Goal: Task Accomplishment & Management: Use online tool/utility

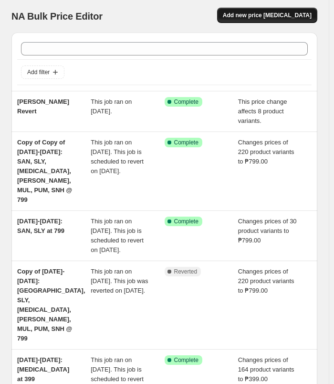
click at [260, 13] on span "Add new price [MEDICAL_DATA]" at bounding box center [267, 15] width 89 height 8
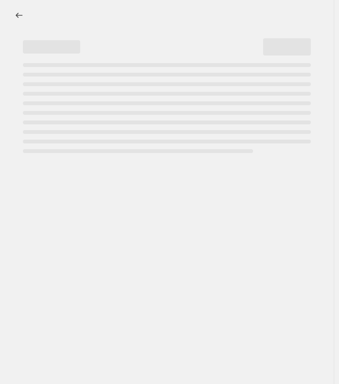
select select "percentage"
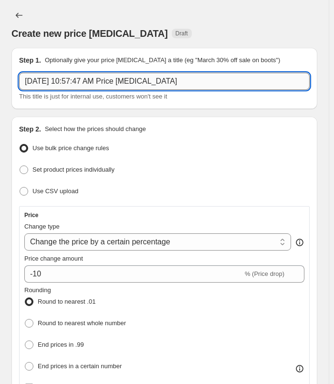
click at [184, 82] on input "[DATE] 10:57:47 AM Price [MEDICAL_DATA]" at bounding box center [164, 81] width 291 height 17
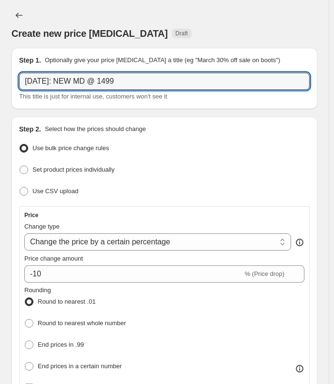
type input "[DATE]: NEW MD @ 1499"
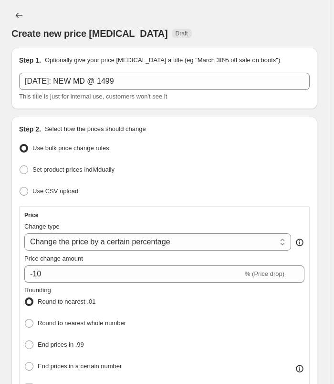
click at [185, 5] on div "Create new price [MEDICAL_DATA]. This page is ready Create new price [MEDICAL_D…" at bounding box center [164, 24] width 306 height 48
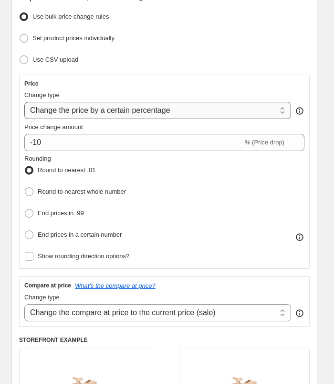
scroll to position [143, 0]
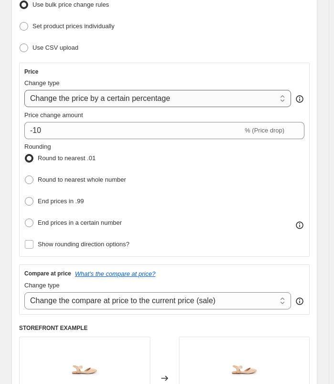
click at [204, 99] on select "Change the price to a certain amount Change the price by a certain amount Chang…" at bounding box center [157, 98] width 267 height 17
select select "to"
click at [24, 90] on select "Change the price to a certain amount Change the price by a certain amount Chang…" at bounding box center [157, 98] width 267 height 17
type input "80.00"
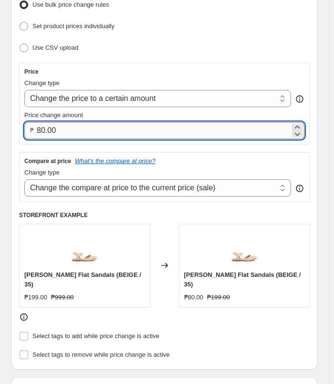
click at [83, 128] on input "80.00" at bounding box center [164, 130] width 254 height 17
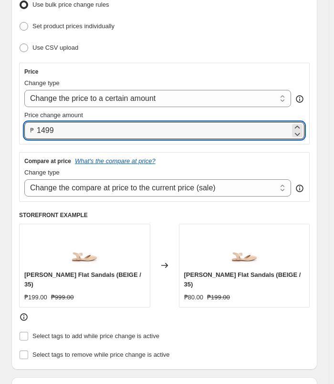
type input "1499.00"
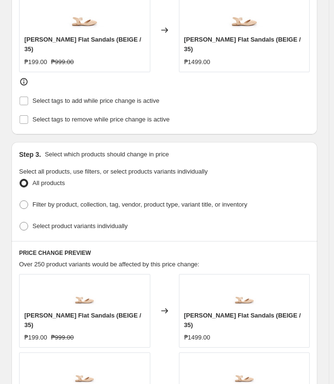
scroll to position [430, 0]
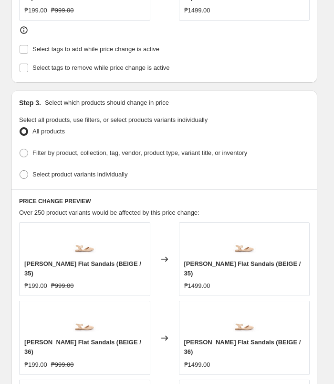
click at [86, 170] on div "Step 3. Select which products should change in price Select all products, use f…" at bounding box center [164, 139] width 306 height 99
click at [95, 171] on span "Select product variants individually" at bounding box center [79, 174] width 95 height 7
click at [20, 170] on input "Select product variants individually" at bounding box center [20, 170] width 0 height 0
radio input "true"
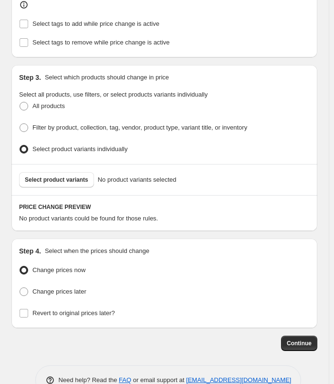
scroll to position [466, 0]
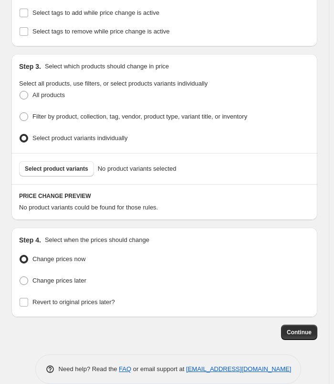
click at [82, 258] on ul "Change prices now Change prices later" at bounding box center [164, 269] width 291 height 35
click at [80, 277] on span "Change prices later" at bounding box center [59, 280] width 54 height 7
click at [20, 276] on input "Change prices later" at bounding box center [20, 276] width 0 height 0
radio input "true"
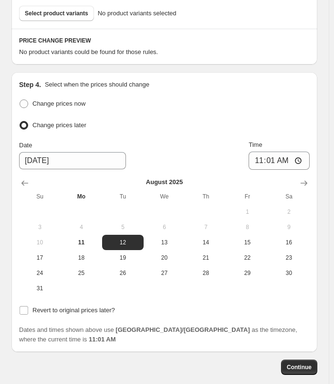
scroll to position [647, 0]
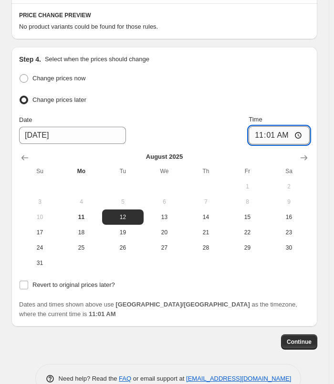
click at [266, 126] on input "11:01" at bounding box center [279, 135] width 61 height 18
type input "10:01"
click at [264, 126] on input "Time" at bounding box center [279, 135] width 61 height 18
type input "07:00"
click at [286, 73] on ul "Change prices now Change prices later" at bounding box center [164, 89] width 291 height 35
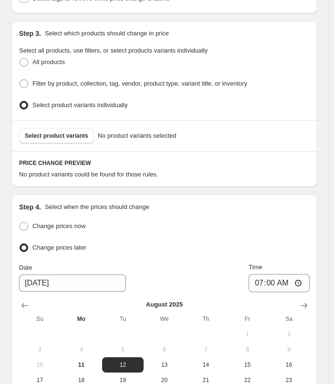
scroll to position [551, 0]
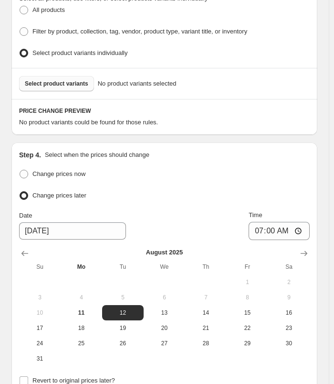
click at [78, 76] on button "Select product variants" at bounding box center [56, 83] width 75 height 15
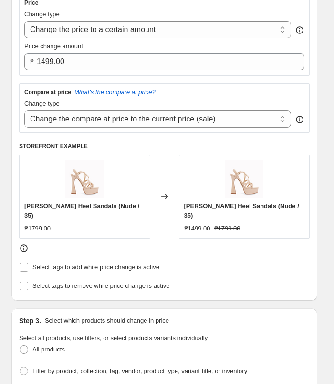
scroll to position [203, 0]
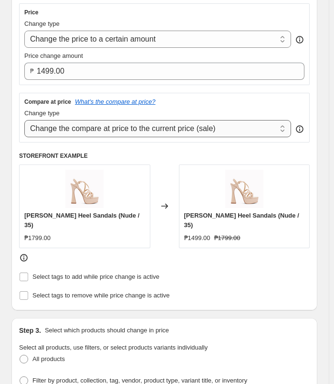
click at [228, 124] on select "Change the compare at price to the current price (sale) Change the compare at p…" at bounding box center [157, 128] width 267 height 17
click at [24, 120] on select "Change the compare at price to the current price (sale) Change the compare at p…" at bounding box center [157, 128] width 267 height 17
click at [201, 124] on select "Change the compare at price to the current price (sale) Change the compare at p…" at bounding box center [157, 128] width 267 height 17
select select "ep"
click at [24, 120] on select "Change the compare at price to the current price (sale) Change the compare at p…" at bounding box center [157, 128] width 267 height 17
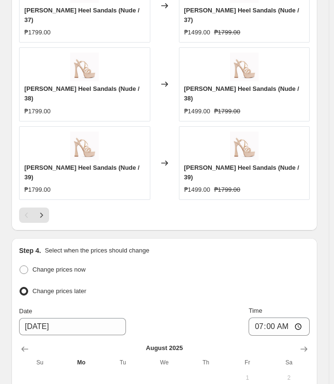
scroll to position [1015, 0]
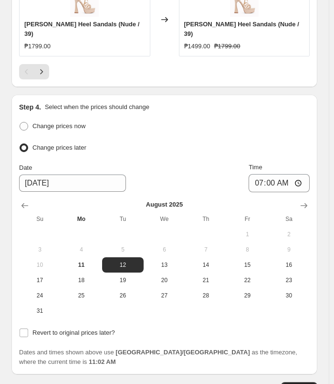
click at [300, 382] on button "Continue" at bounding box center [299, 389] width 36 height 15
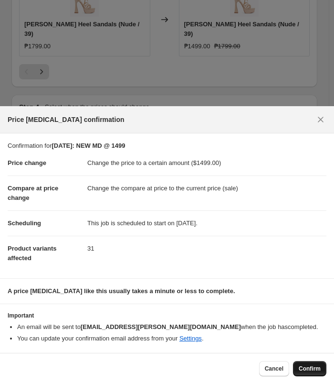
click at [311, 366] on span "Confirm" at bounding box center [310, 368] width 22 height 8
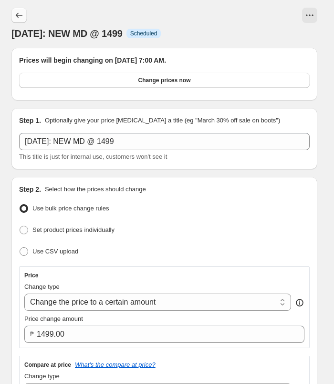
click at [21, 16] on icon "Price change jobs" at bounding box center [19, 15] width 7 height 5
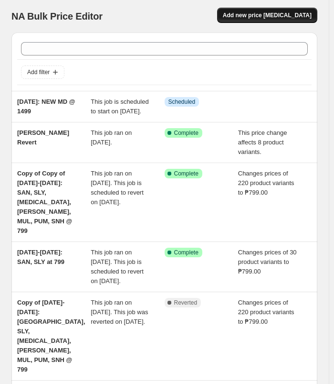
click at [281, 10] on button "Add new price [MEDICAL_DATA]" at bounding box center [267, 15] width 100 height 15
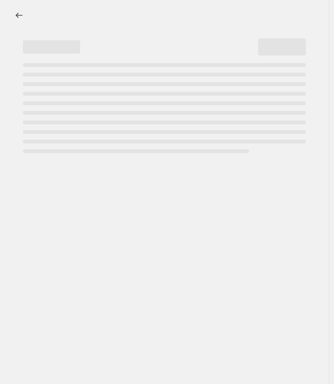
select select "percentage"
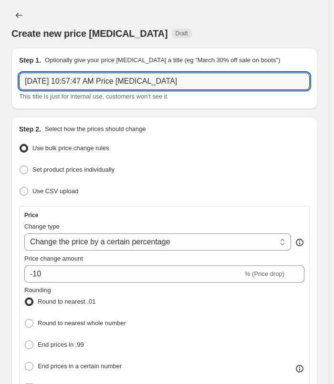
drag, startPoint x: 193, startPoint y: 81, endPoint x: -7, endPoint y: 104, distance: 200.6
click at [0, 104] on html "Home Settings Plans Skip to content Create new price [MEDICAL_DATA]. This page …" at bounding box center [167, 192] width 334 height 384
type input "U"
type input "[DATE]: NEW MD @ 999"
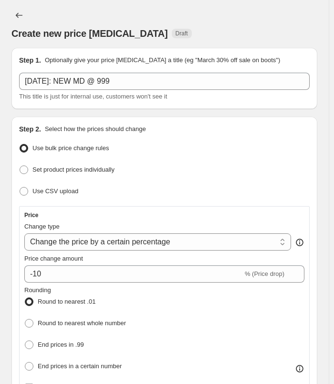
click at [222, 12] on div "Create new price [MEDICAL_DATA] Draft" at bounding box center [164, 24] width 306 height 32
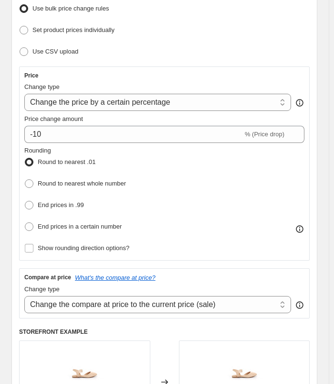
scroll to position [191, 0]
